Goal: Transaction & Acquisition: Purchase product/service

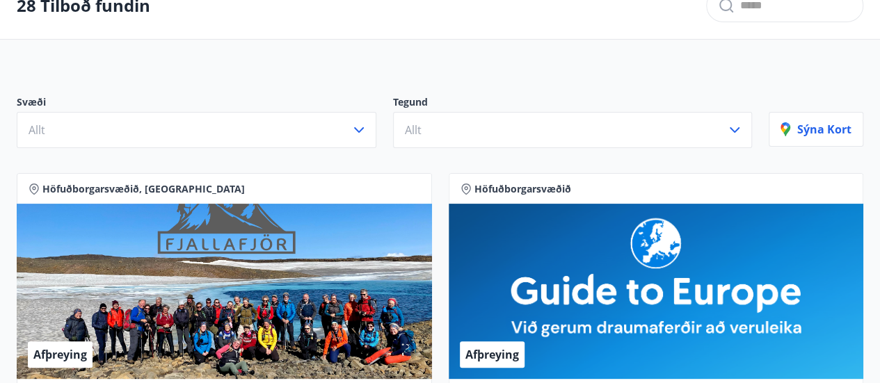
scroll to position [100, 0]
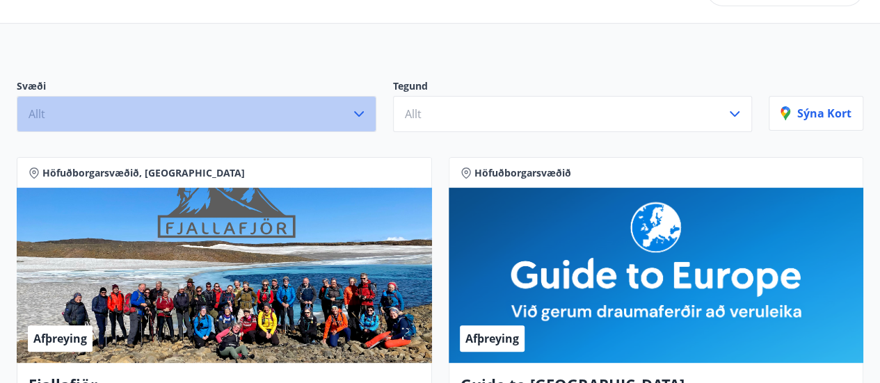
click at [362, 115] on icon "button" at bounding box center [359, 114] width 17 height 17
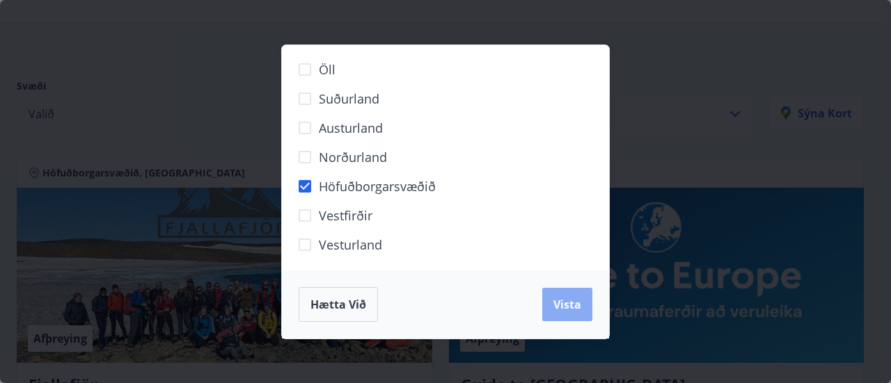
click at [567, 312] on span "Vista" at bounding box center [567, 304] width 28 height 15
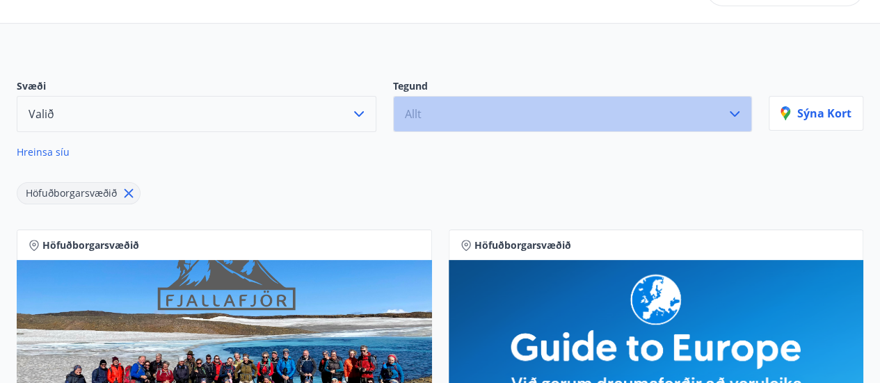
click at [745, 123] on button "Allt" at bounding box center [573, 114] width 360 height 36
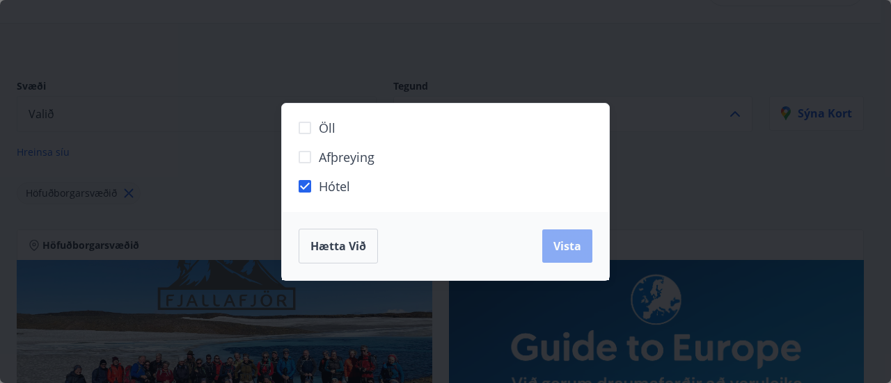
click at [562, 240] on span "Vista" at bounding box center [567, 246] width 28 height 15
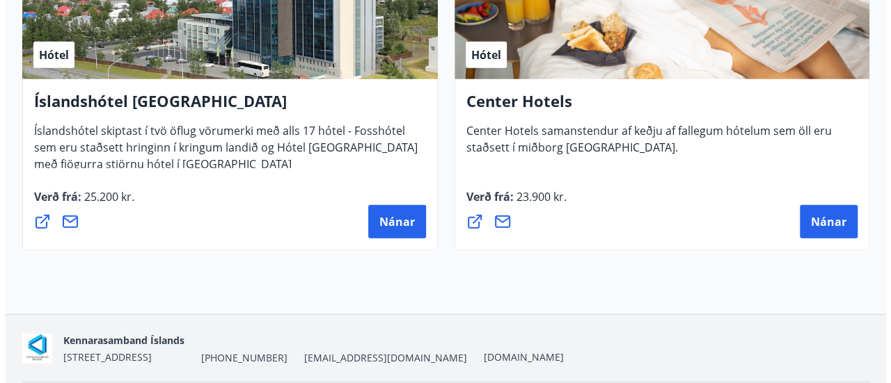
scroll to position [1639, 0]
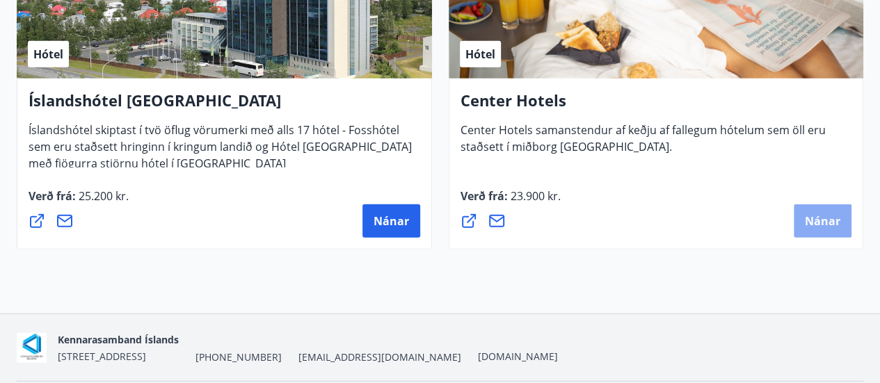
click at [825, 215] on span "Nánar" at bounding box center [822, 221] width 35 height 15
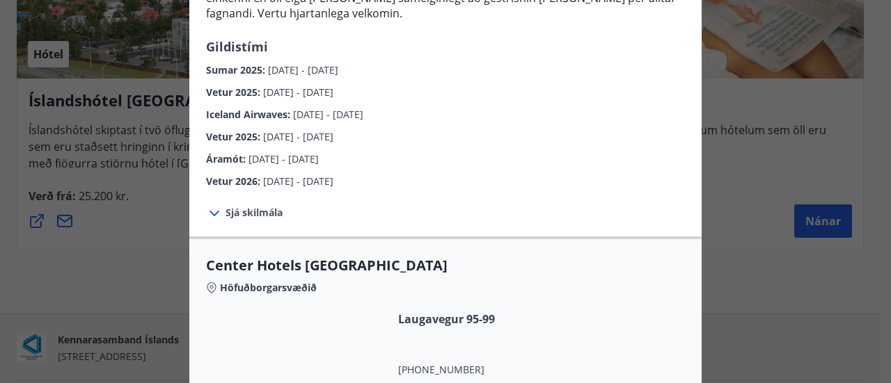
scroll to position [271, 0]
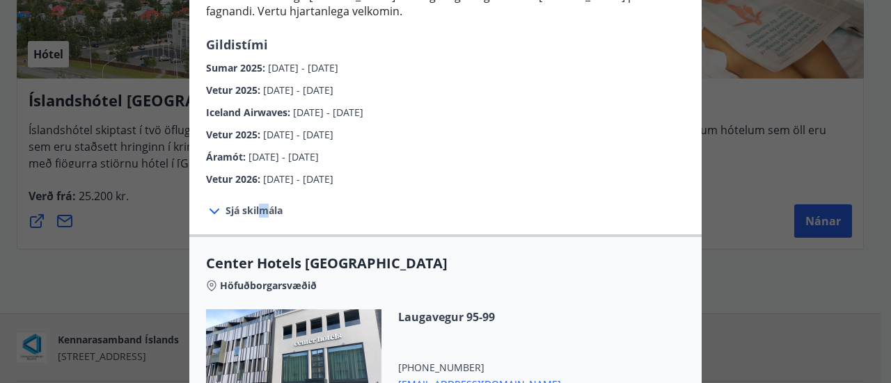
drag, startPoint x: 264, startPoint y: 184, endPoint x: 256, endPoint y: 190, distance: 10.0
click at [256, 190] on div "Sjá skilmála Innritun er kl. 14:00 og útritun er kl. 12:00. Morgunverður er inn…" at bounding box center [445, 210] width 512 height 47
click at [256, 204] on span "Sjá skilmála" at bounding box center [253, 211] width 57 height 14
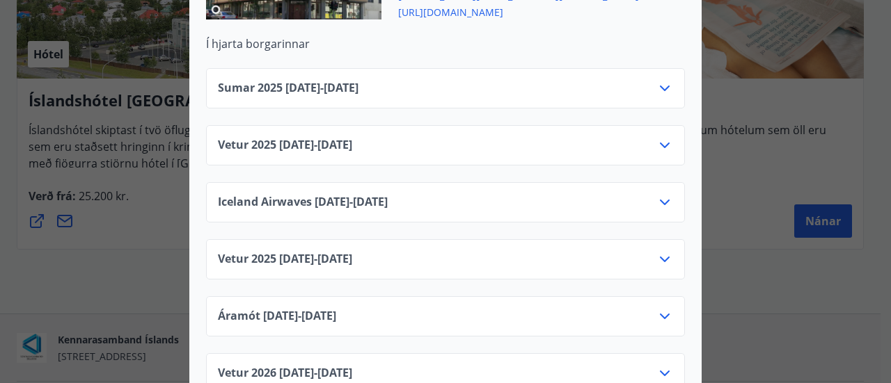
scroll to position [0, 0]
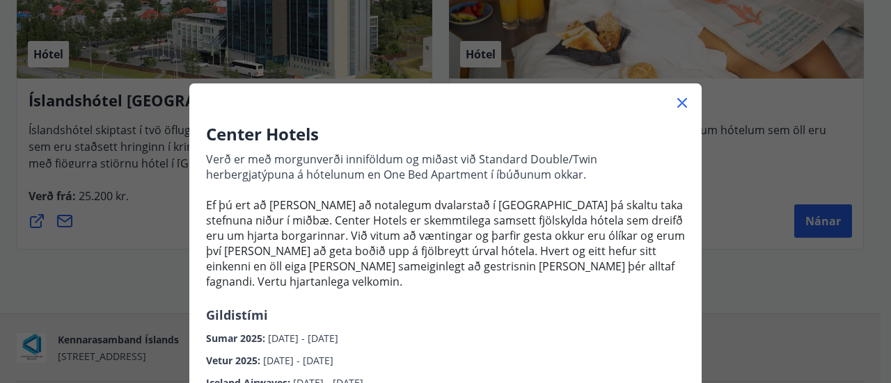
click at [752, 170] on div "Center Hotels Verð er með morgunverði inniföldum og miðast við Standard Double/…" at bounding box center [445, 191] width 891 height 383
click at [734, 170] on div "Center Hotels Verð er með morgunverði inniföldum og miðast við Standard Double/…" at bounding box center [445, 191] width 891 height 383
click at [677, 98] on icon at bounding box center [682, 103] width 10 height 10
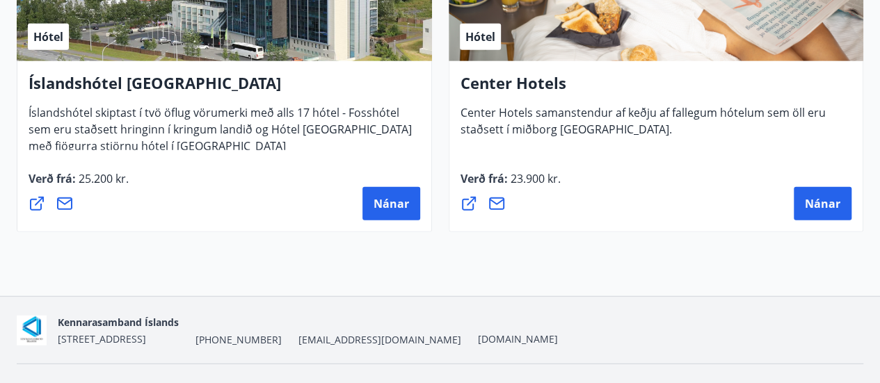
scroll to position [1657, 0]
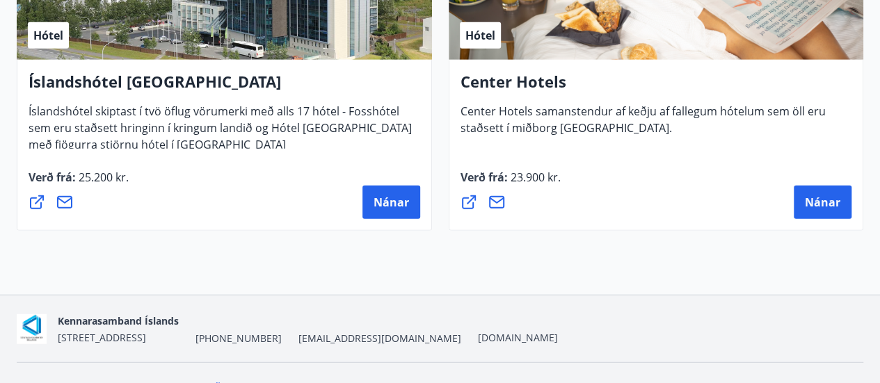
click at [465, 202] on icon at bounding box center [469, 202] width 17 height 17
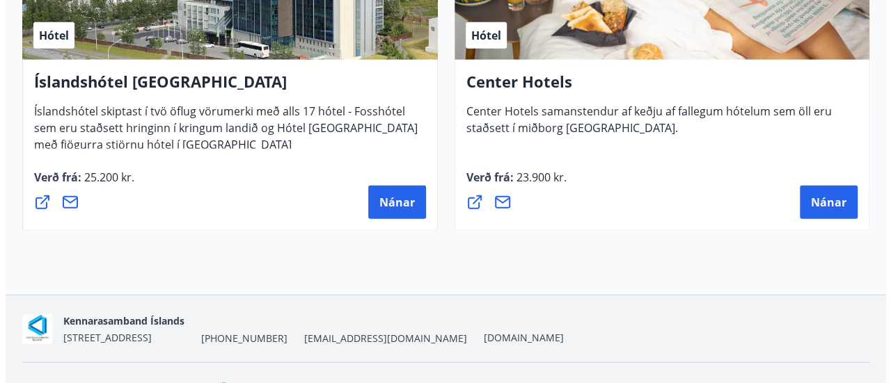
scroll to position [1684, 0]
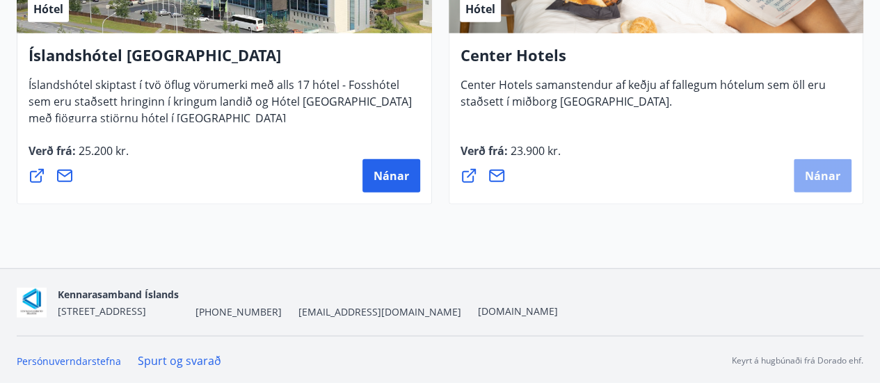
click at [822, 171] on span "Nánar" at bounding box center [822, 175] width 35 height 15
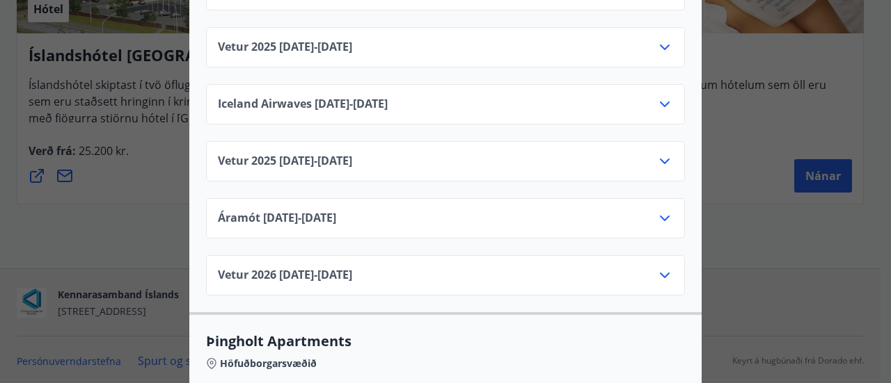
scroll to position [2424, 0]
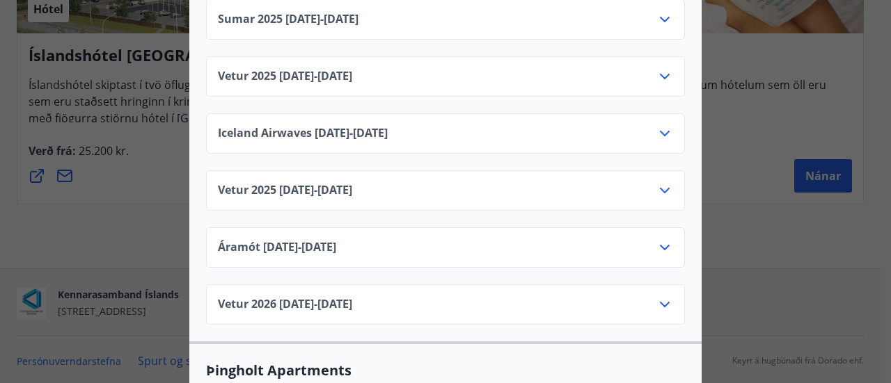
click at [657, 182] on icon at bounding box center [664, 190] width 17 height 17
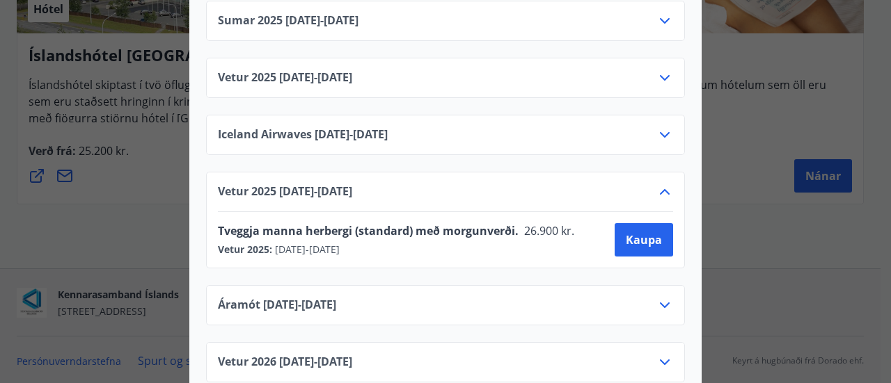
scroll to position [2423, 0]
click at [643, 232] on span "Kaupa" at bounding box center [644, 239] width 36 height 15
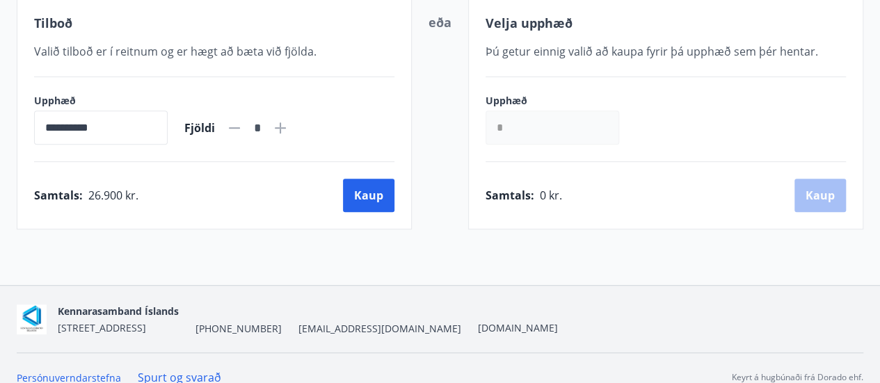
scroll to position [300, 0]
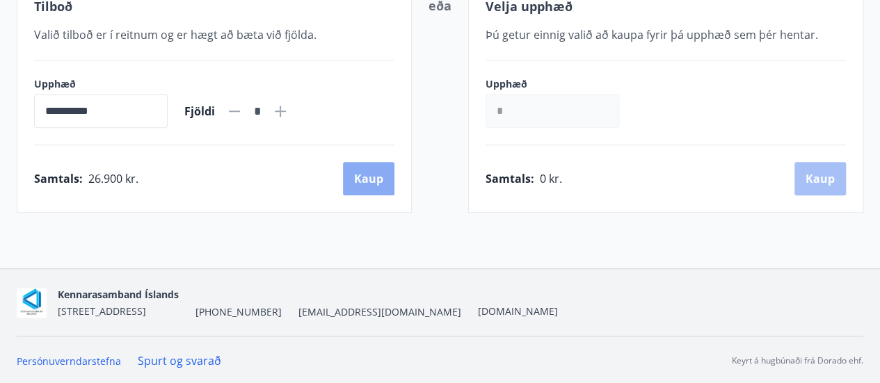
click at [372, 174] on button "Kaup" at bounding box center [368, 178] width 51 height 33
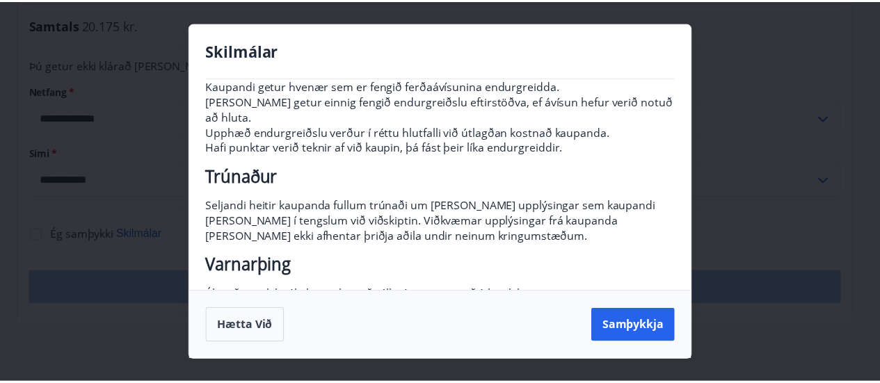
scroll to position [294, 0]
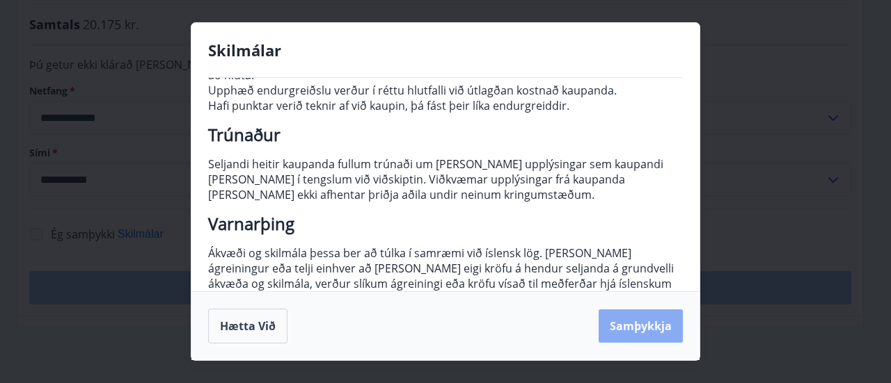
click at [646, 329] on button "Samþykkja" at bounding box center [640, 326] width 84 height 33
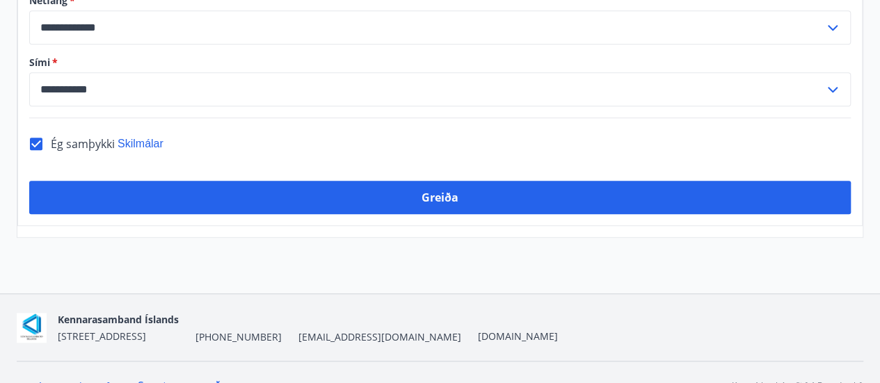
scroll to position [479, 0]
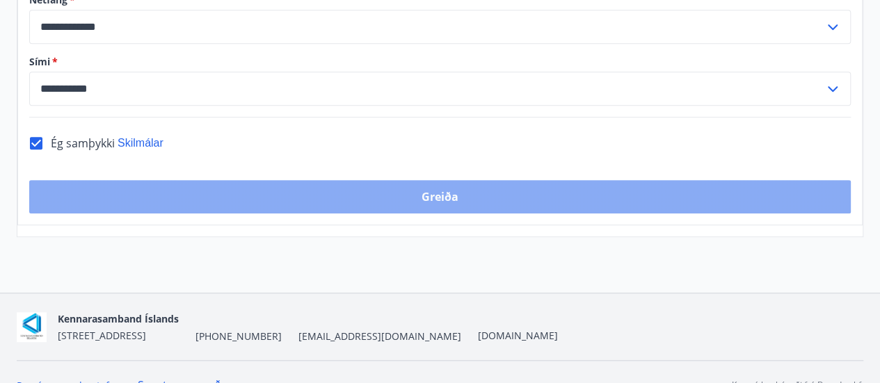
click at [430, 180] on button "Greiða" at bounding box center [440, 196] width 822 height 33
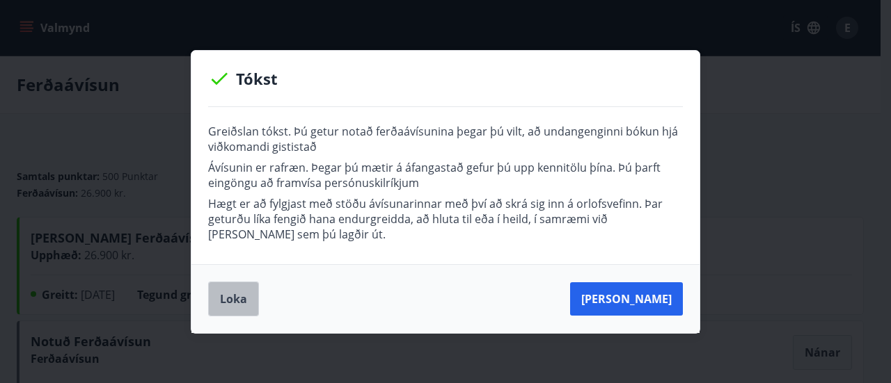
click at [230, 299] on button "Loka" at bounding box center [233, 299] width 51 height 35
